Goal: Task Accomplishment & Management: Complete application form

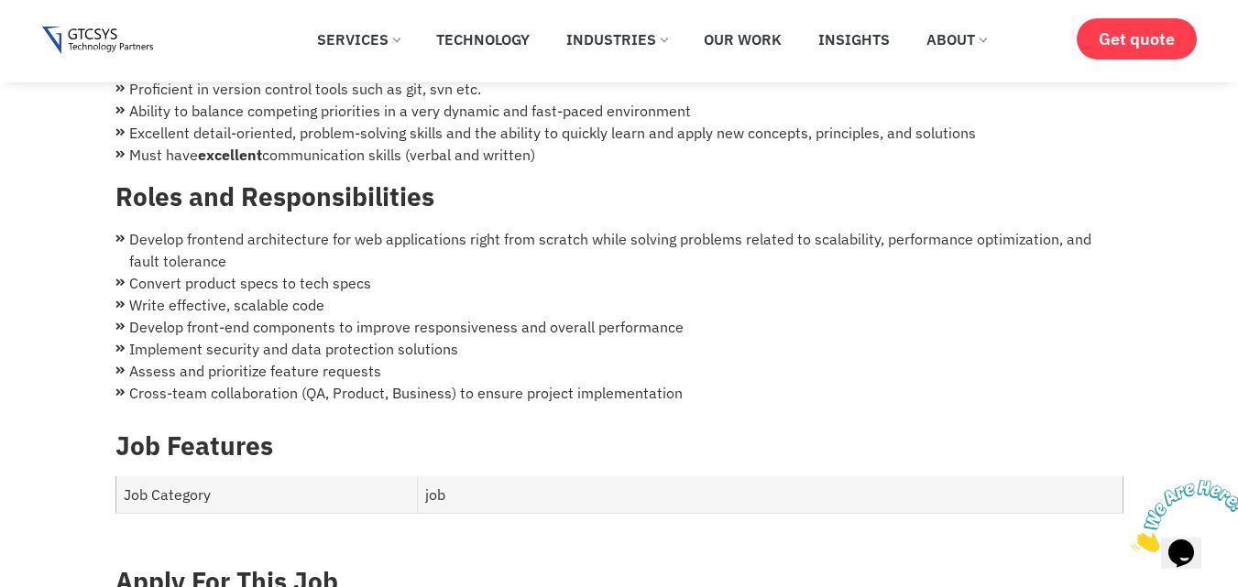
scroll to position [641, 0]
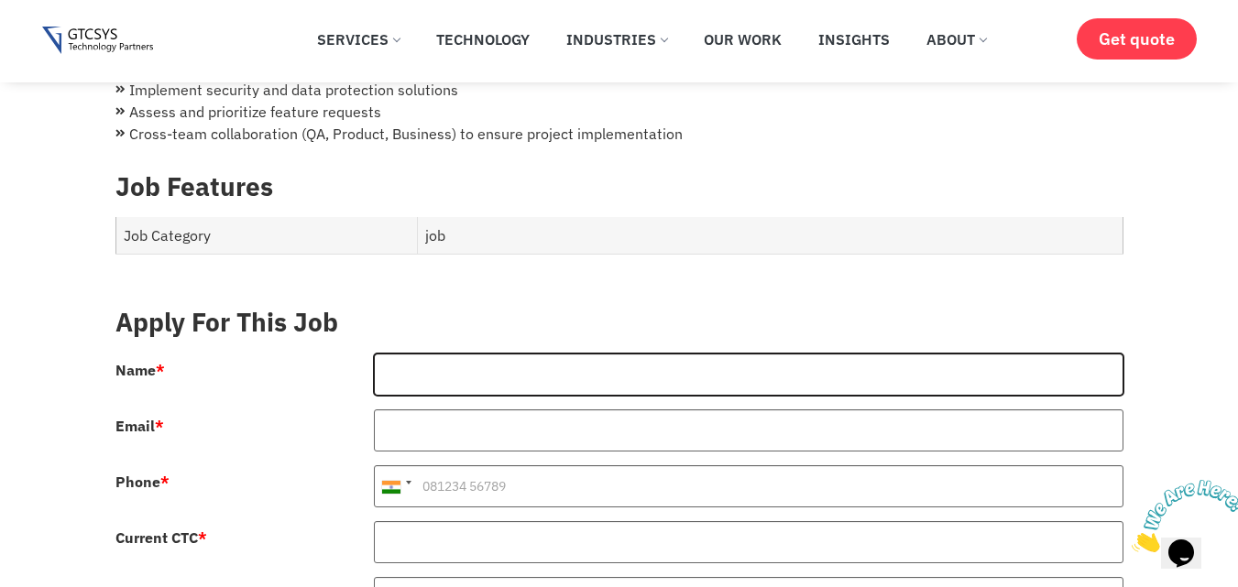
click at [446, 354] on input "Name *" at bounding box center [748, 375] width 749 height 42
type input "[PERSON_NAME]"
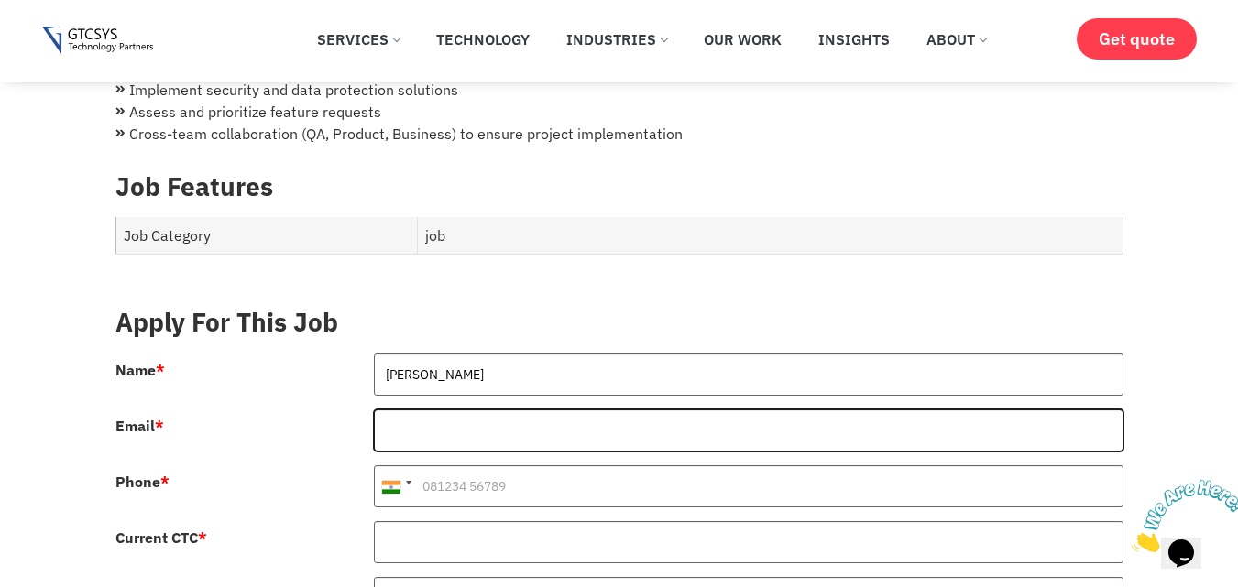
type input "[EMAIL_ADDRESS][DOMAIN_NAME]"
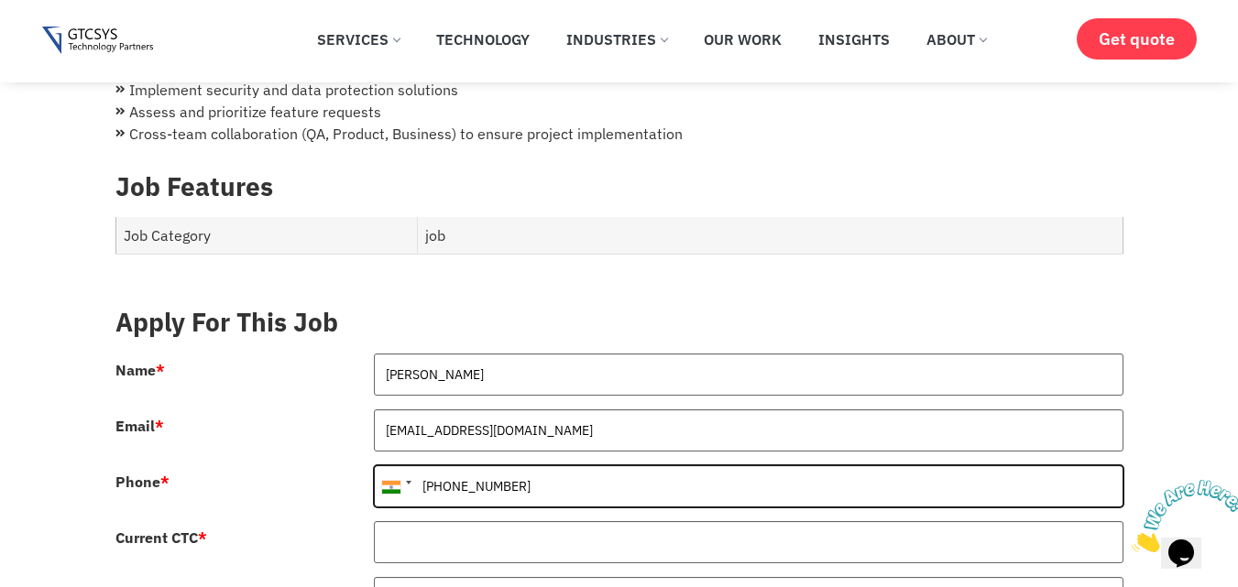
click at [440, 466] on input "[PHONE_NUMBER]" at bounding box center [748, 486] width 749 height 42
click at [446, 469] on input "[PHONE_NUMBER]" at bounding box center [748, 486] width 749 height 42
click at [440, 465] on input "[PHONE_NUMBER]" at bounding box center [748, 486] width 749 height 42
type input "[PHONE_NUMBER]"
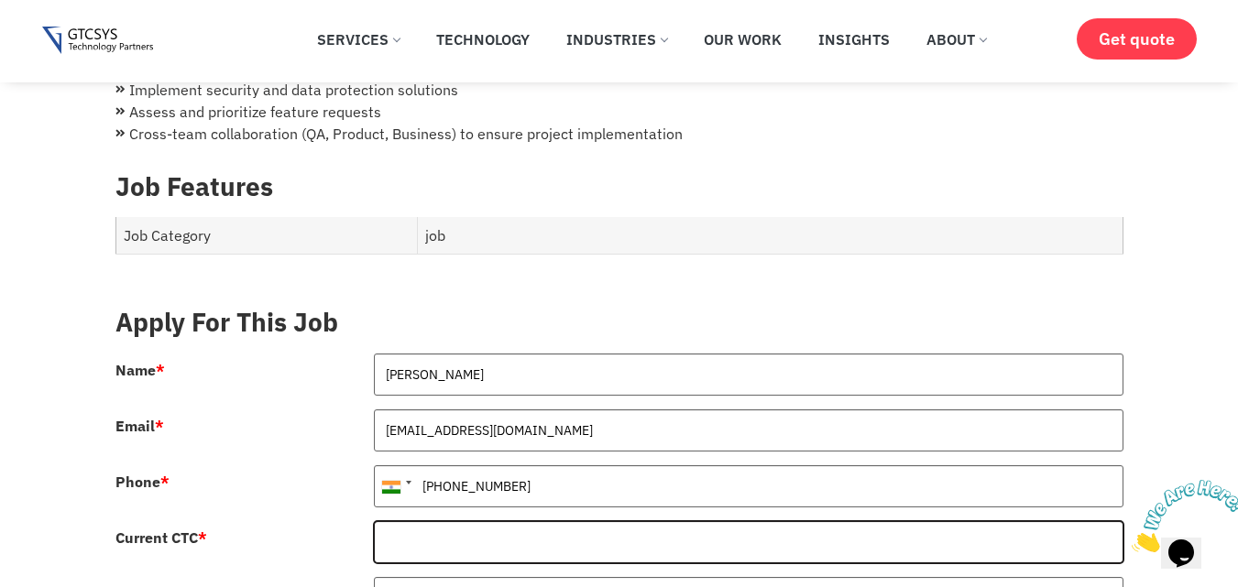
click at [594, 521] on input "Current CTC *" at bounding box center [748, 542] width 749 height 42
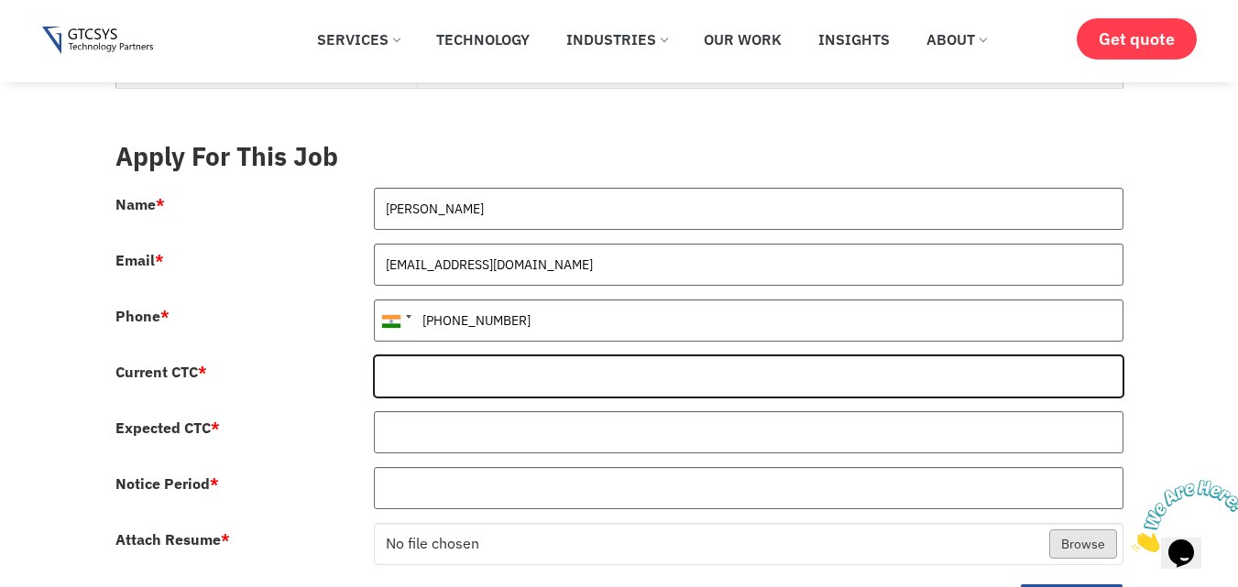
scroll to position [825, 0]
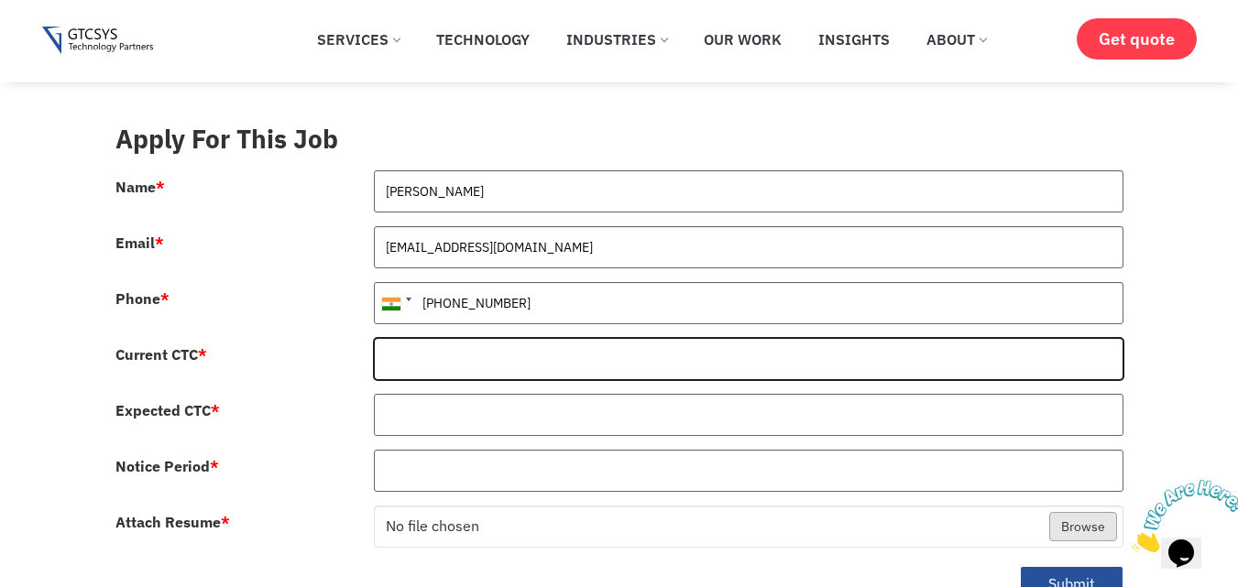
click at [465, 346] on input "Current CTC *" at bounding box center [748, 359] width 749 height 42
type input "100000"
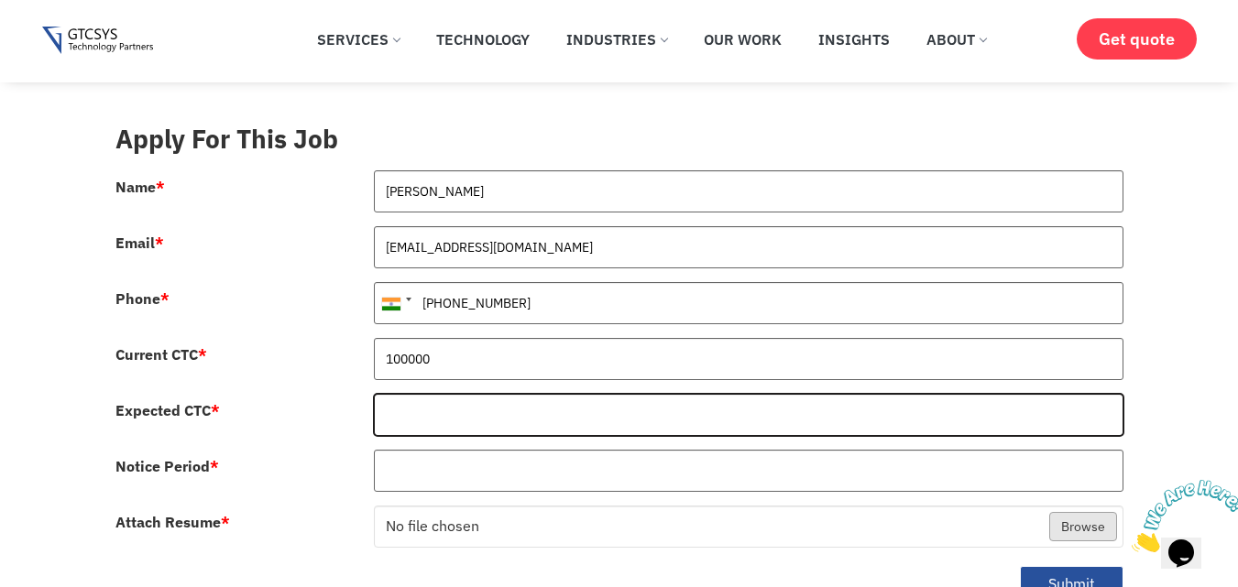
click at [410, 394] on input "Expected CTC *" at bounding box center [748, 415] width 749 height 42
type input "1200000"
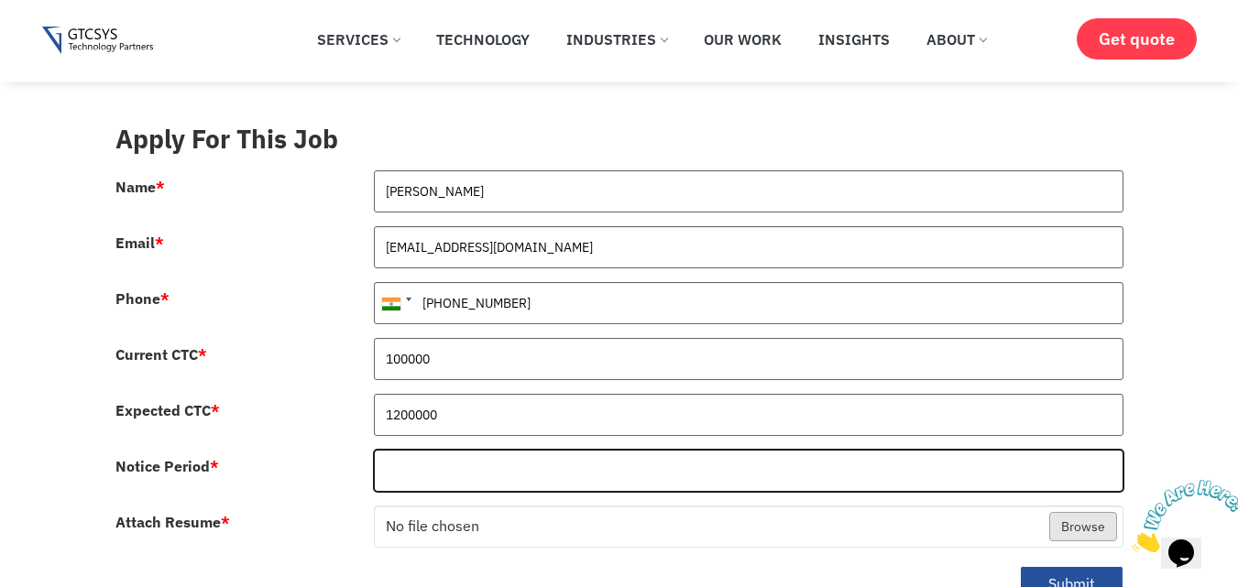
click at [410, 455] on input "Notice Period *" at bounding box center [748, 471] width 749 height 42
type input "10"
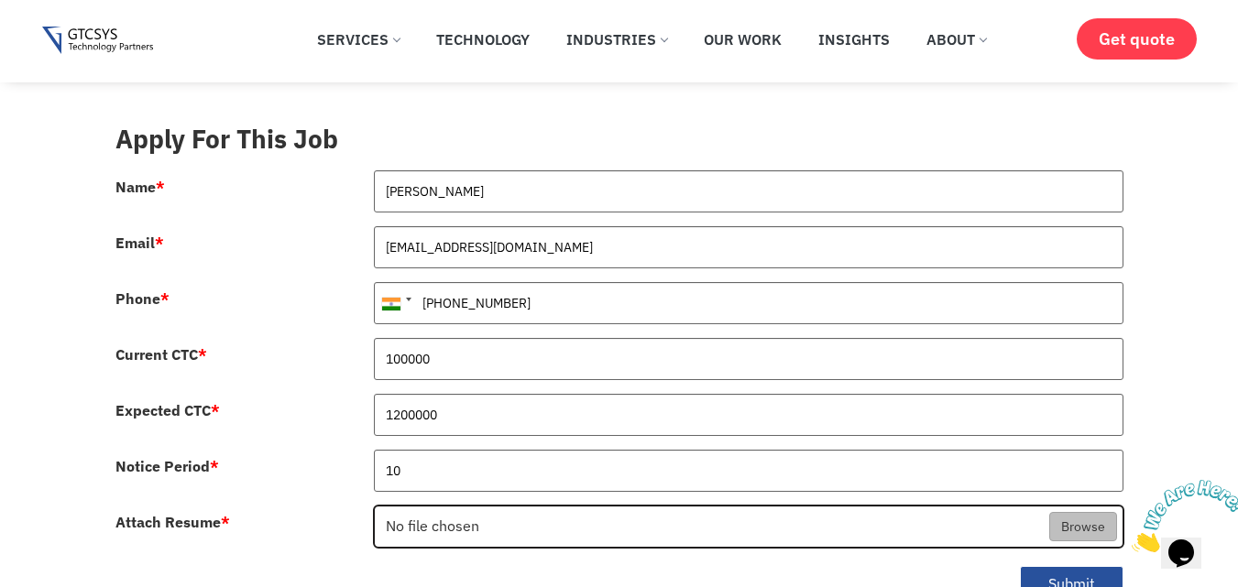
click at [439, 508] on input "Attach Resume *" at bounding box center [749, 528] width 748 height 42
type input "C:\fakepath\Patel_Nenshi_[DOMAIN_NAME]_Developer.pdf"
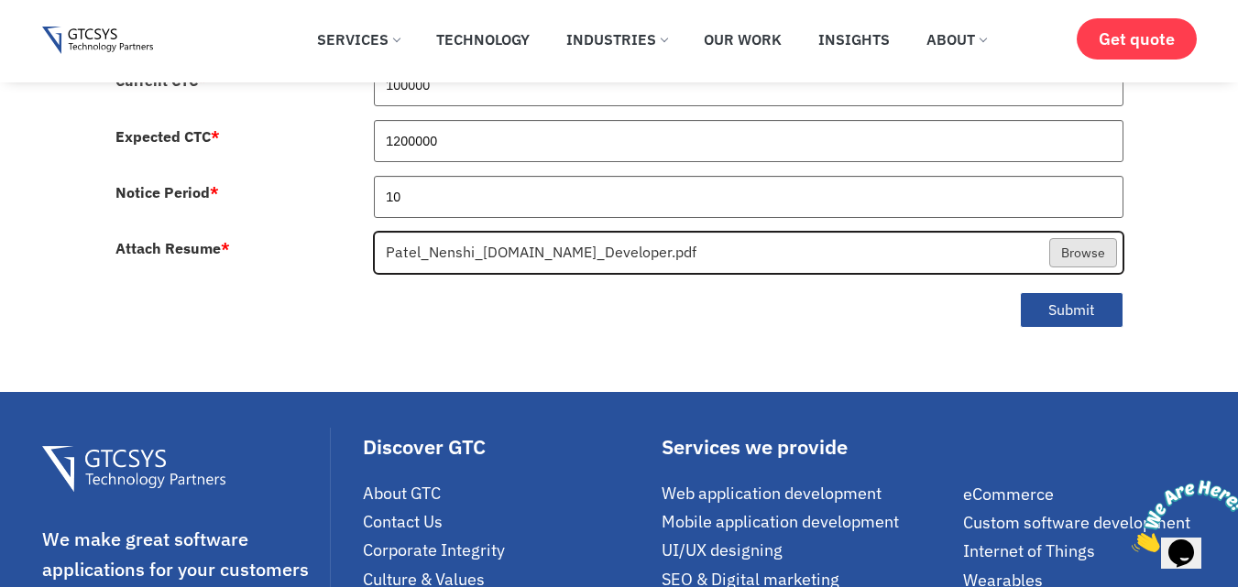
scroll to position [1099, 0]
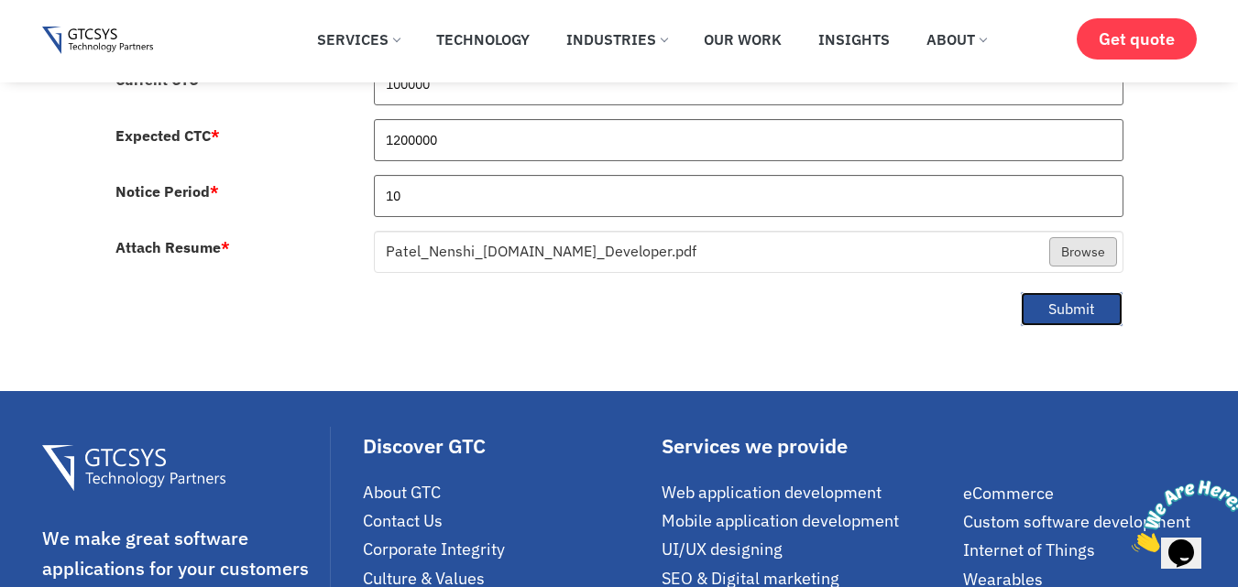
click at [1053, 291] on button "Submit" at bounding box center [1072, 309] width 104 height 36
